Goal: Transaction & Acquisition: Purchase product/service

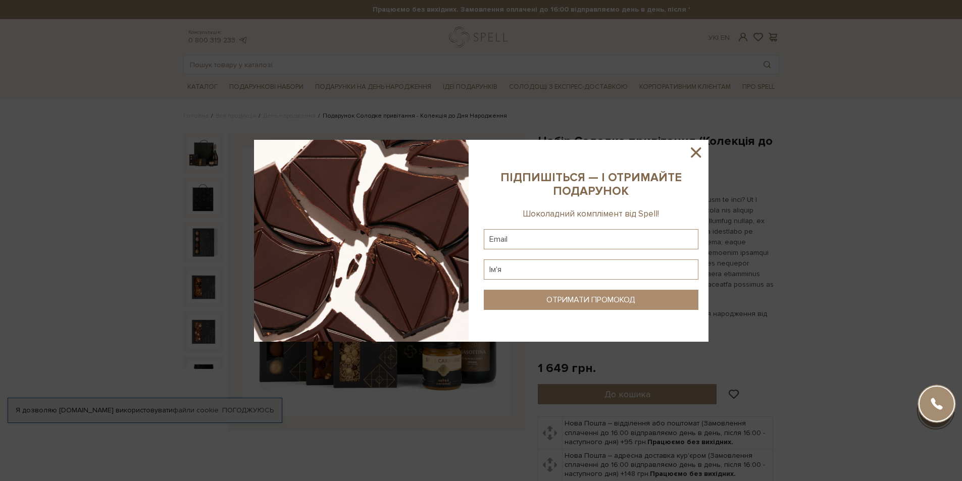
click at [698, 160] on icon at bounding box center [695, 152] width 17 height 17
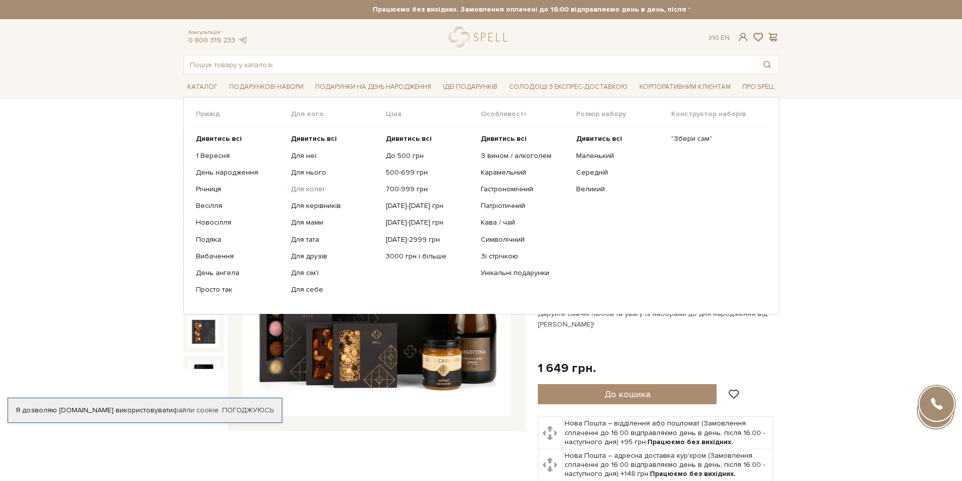
click at [307, 187] on link "Для колег" at bounding box center [334, 189] width 87 height 9
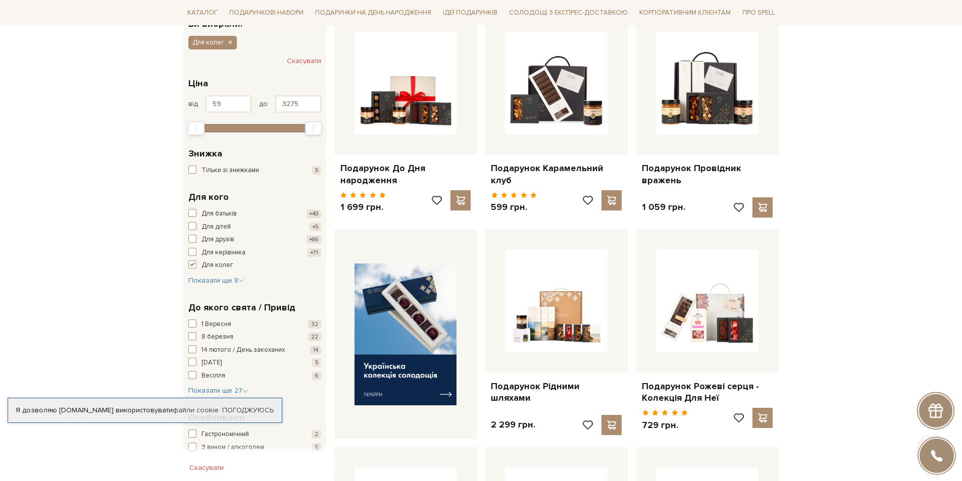
scroll to position [202, 0]
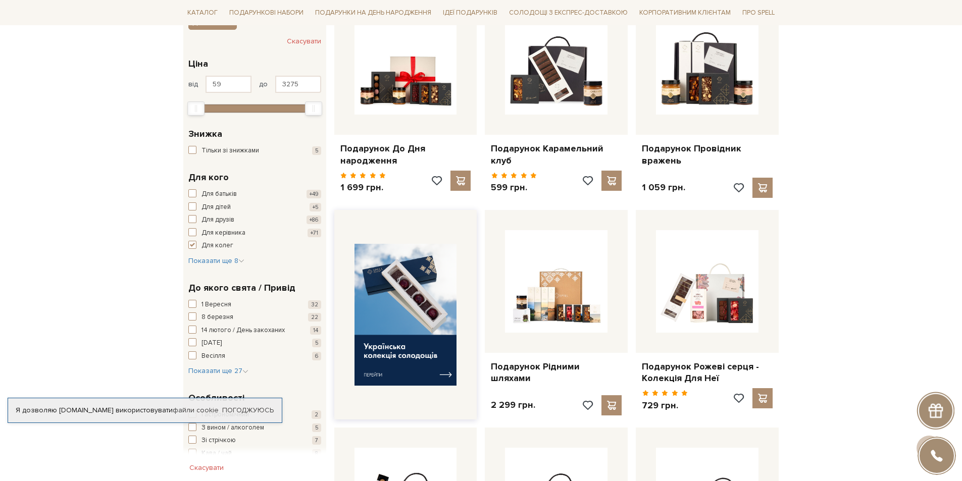
click at [404, 355] on img at bounding box center [405, 315] width 102 height 142
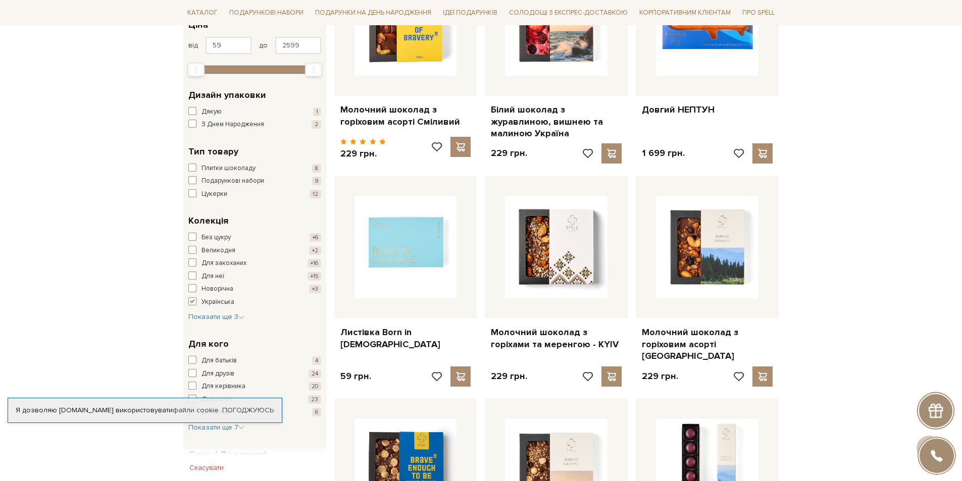
scroll to position [202, 0]
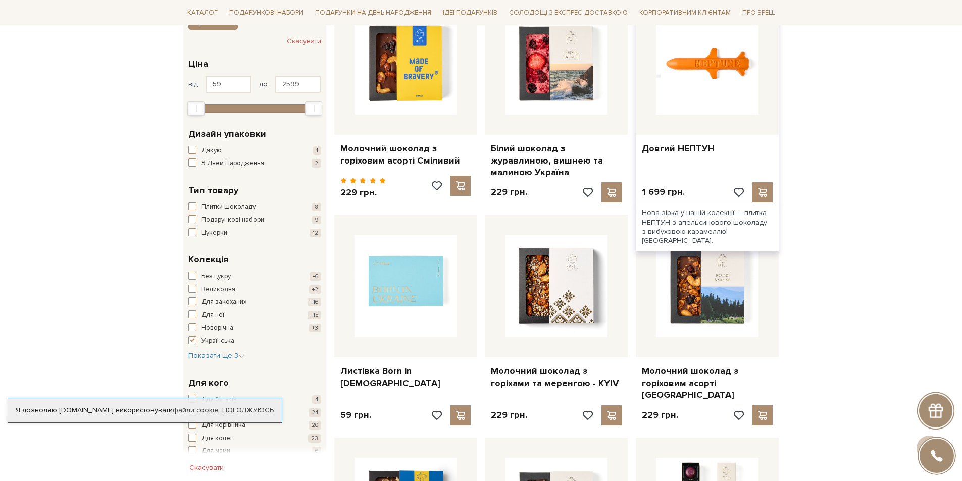
click at [705, 110] on img at bounding box center [707, 63] width 102 height 102
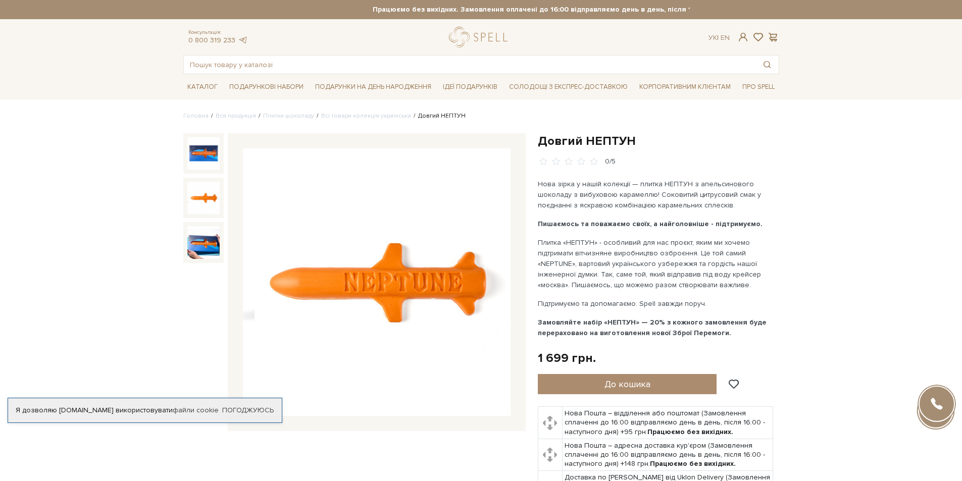
click at [211, 205] on img at bounding box center [203, 198] width 32 height 32
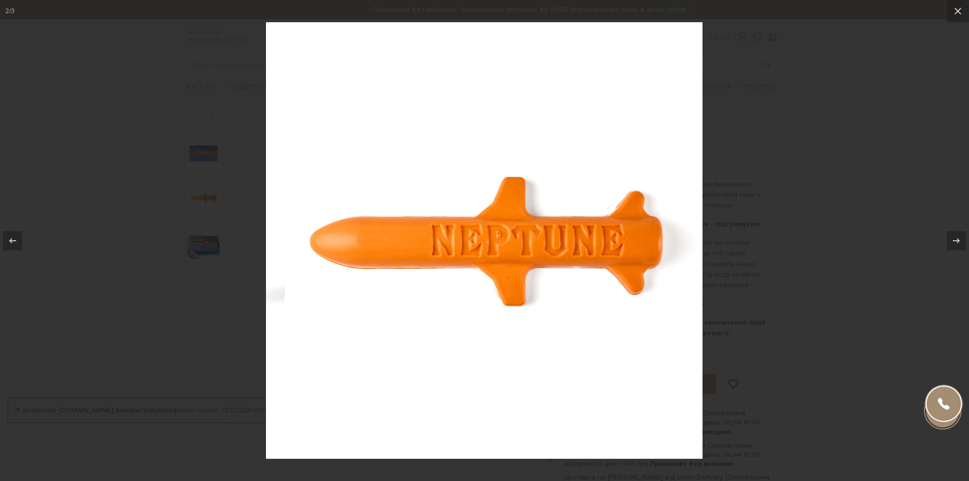
drag, startPoint x: 959, startPoint y: 239, endPoint x: 886, endPoint y: 236, distance: 73.3
click at [959, 239] on icon at bounding box center [957, 241] width 12 height 12
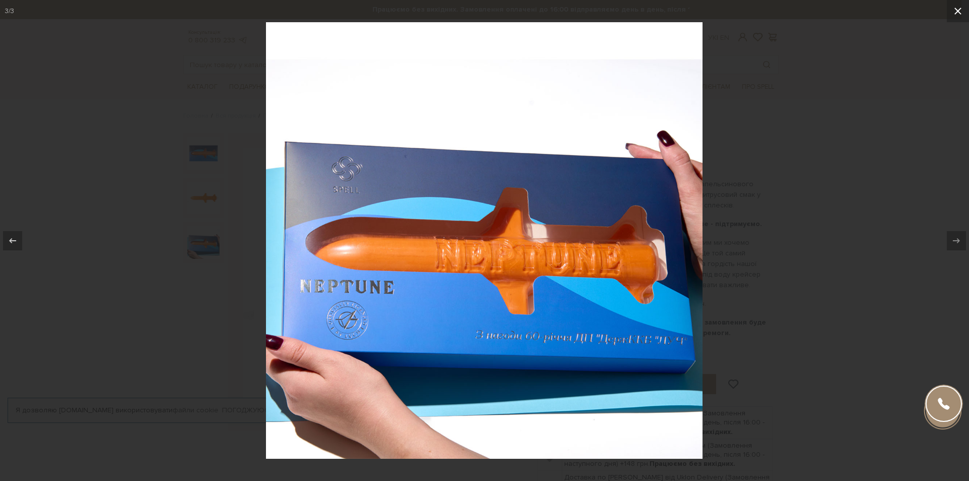
click at [961, 13] on icon at bounding box center [958, 11] width 12 height 12
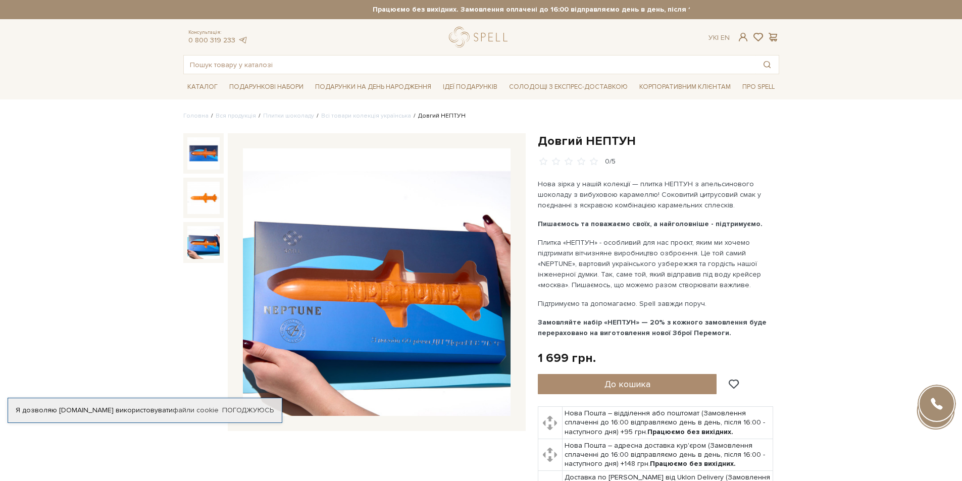
click at [221, 406] on div "Я дозволяю spellchocolate.com використовувати файли cookie" at bounding box center [145, 410] width 274 height 9
click at [356, 117] on link "Всі товари колекція українська" at bounding box center [366, 116] width 90 height 8
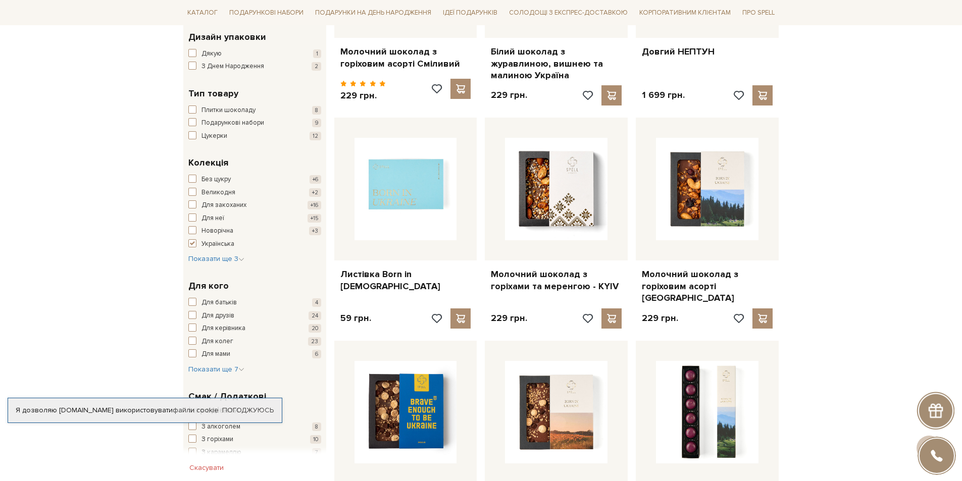
scroll to position [303, 0]
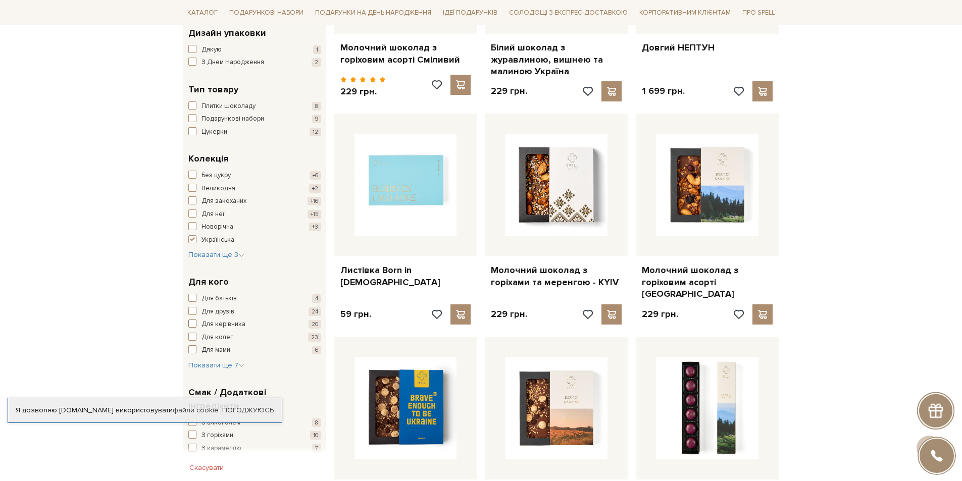
click at [190, 325] on span "button" at bounding box center [192, 324] width 8 height 8
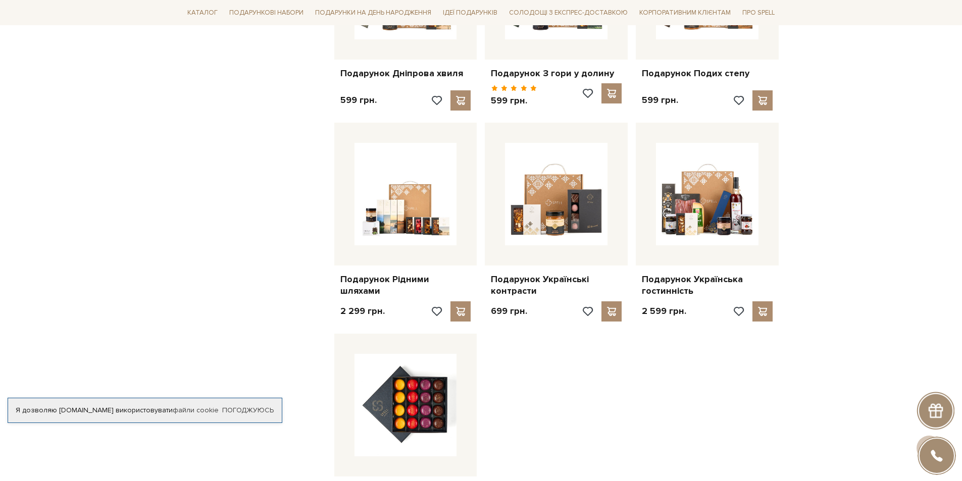
scroll to position [959, 0]
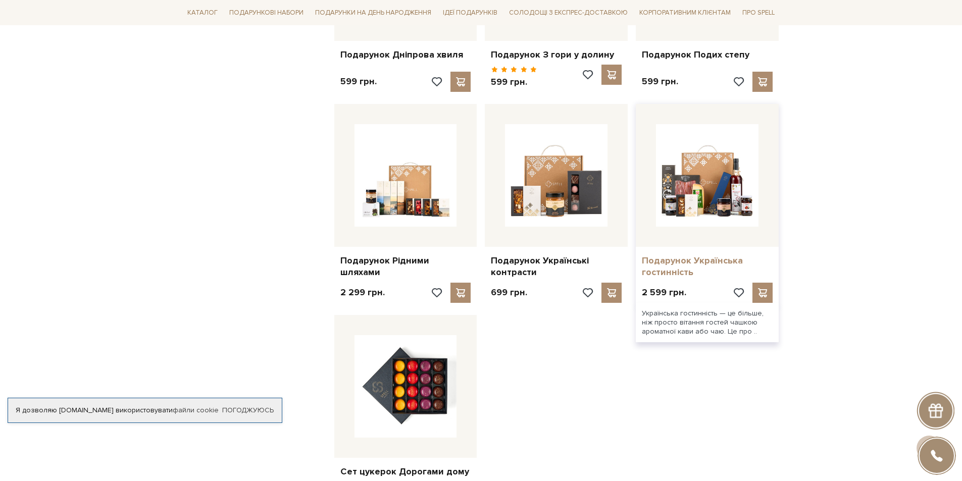
click at [693, 259] on link "Подарунок Українська гостинність" at bounding box center [707, 267] width 131 height 24
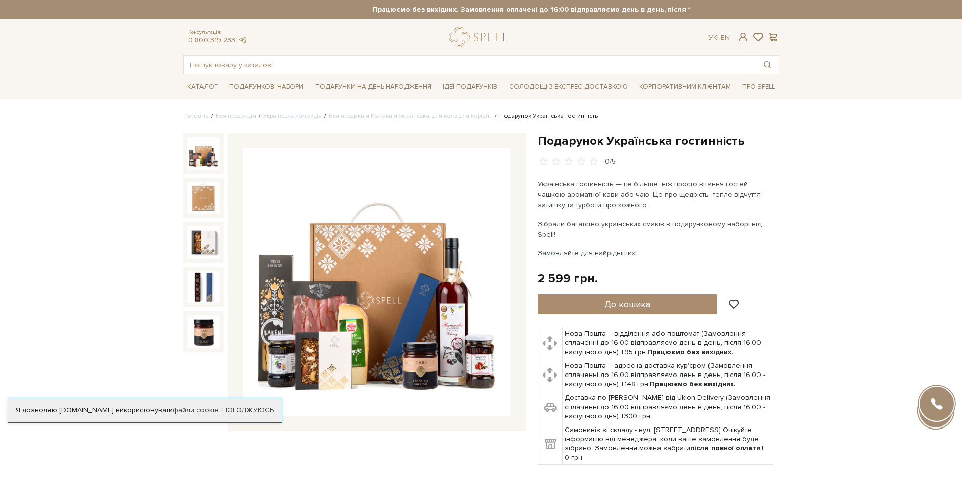
scroll to position [50, 0]
